Goal: Task Accomplishment & Management: Manage account settings

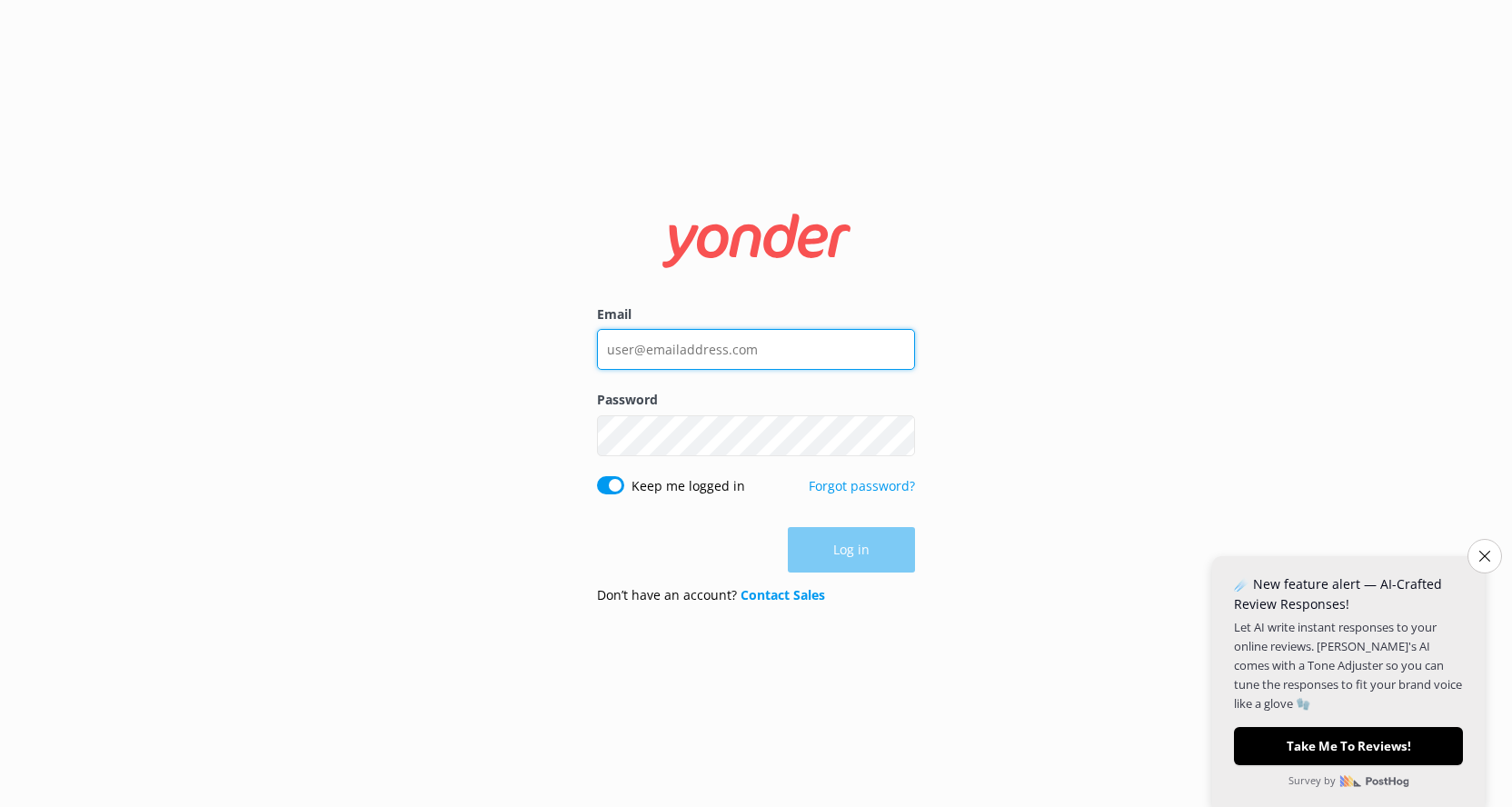
click at [709, 338] on input "Email" at bounding box center [756, 349] width 318 height 41
type input "[EMAIL_ADDRESS][DOMAIN_NAME]"
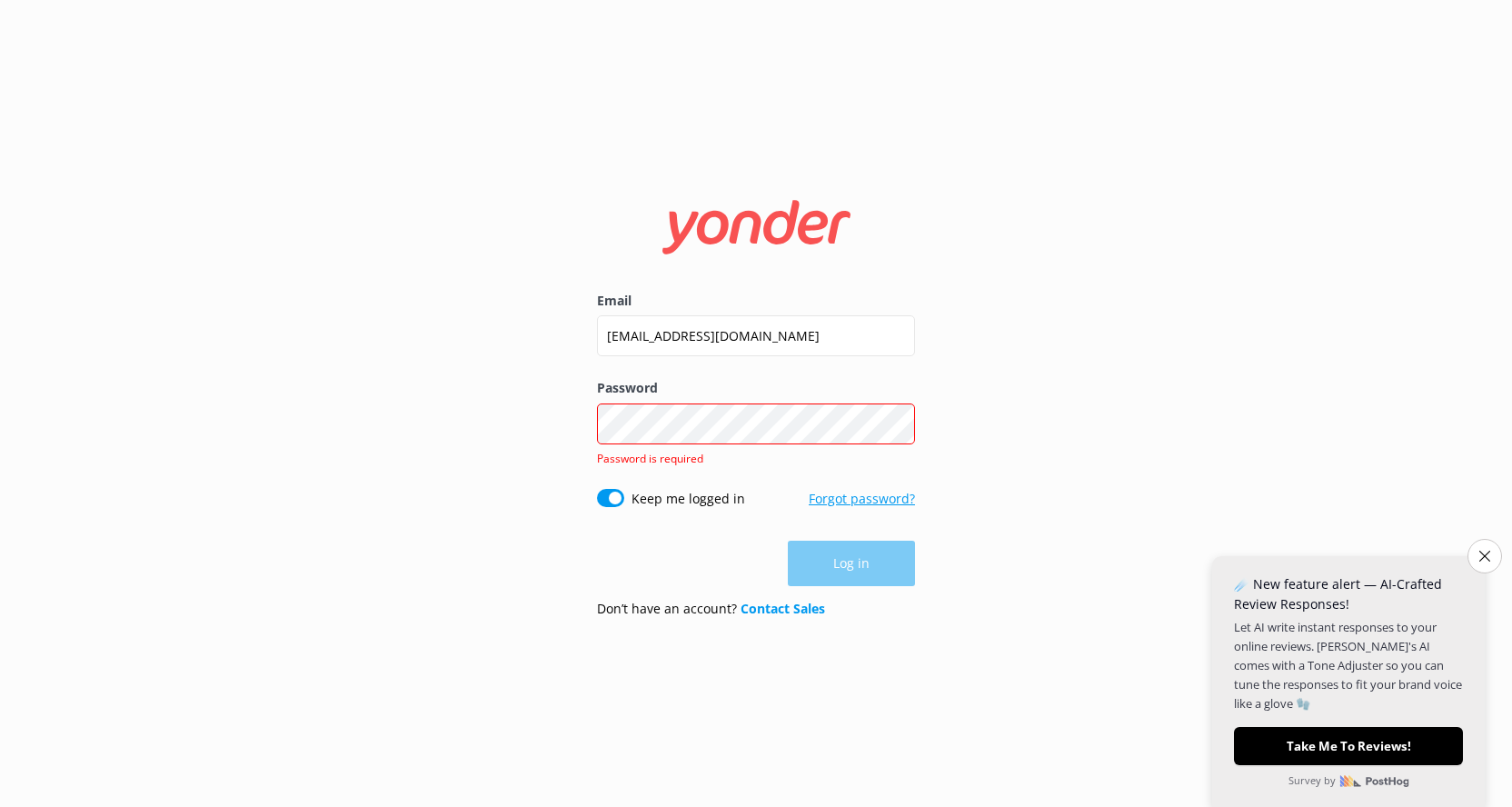
click at [866, 504] on link "Forgot password?" at bounding box center [862, 498] width 106 height 17
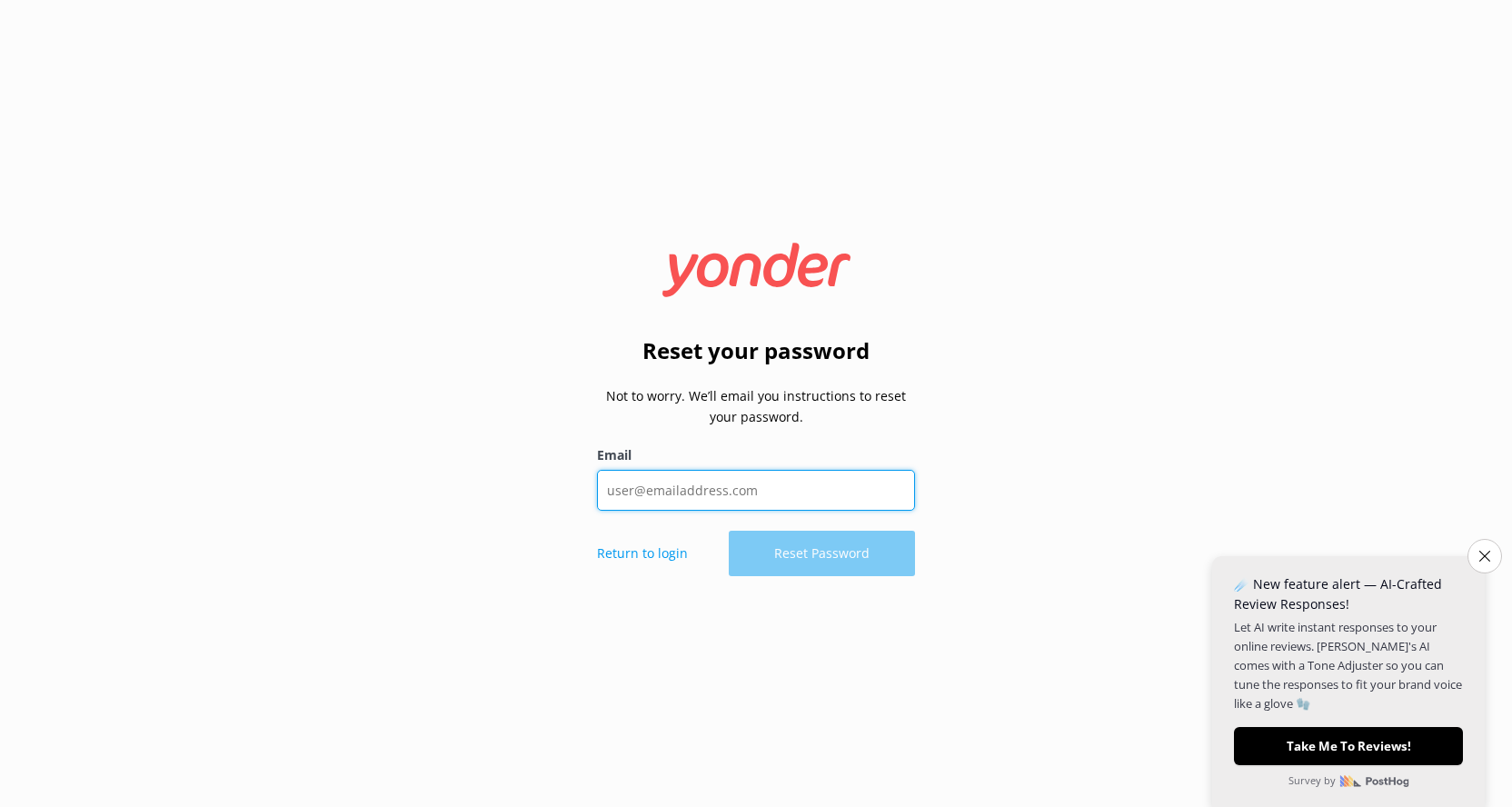
click at [866, 504] on input "Email" at bounding box center [756, 490] width 318 height 41
type input "[EMAIL_ADDRESS][DOMAIN_NAME]"
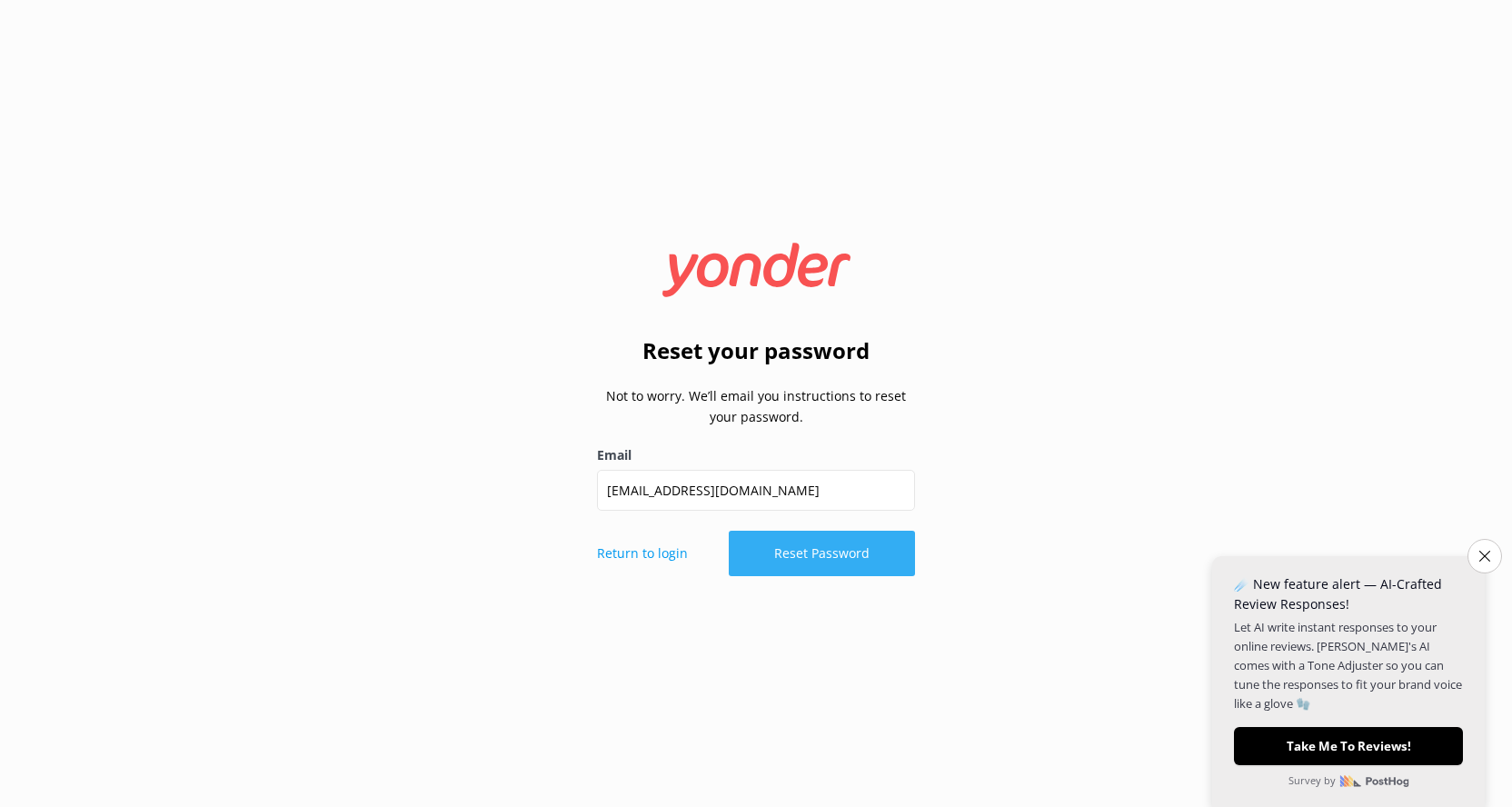
click at [847, 545] on button "Reset Password" at bounding box center [822, 554] width 186 height 46
